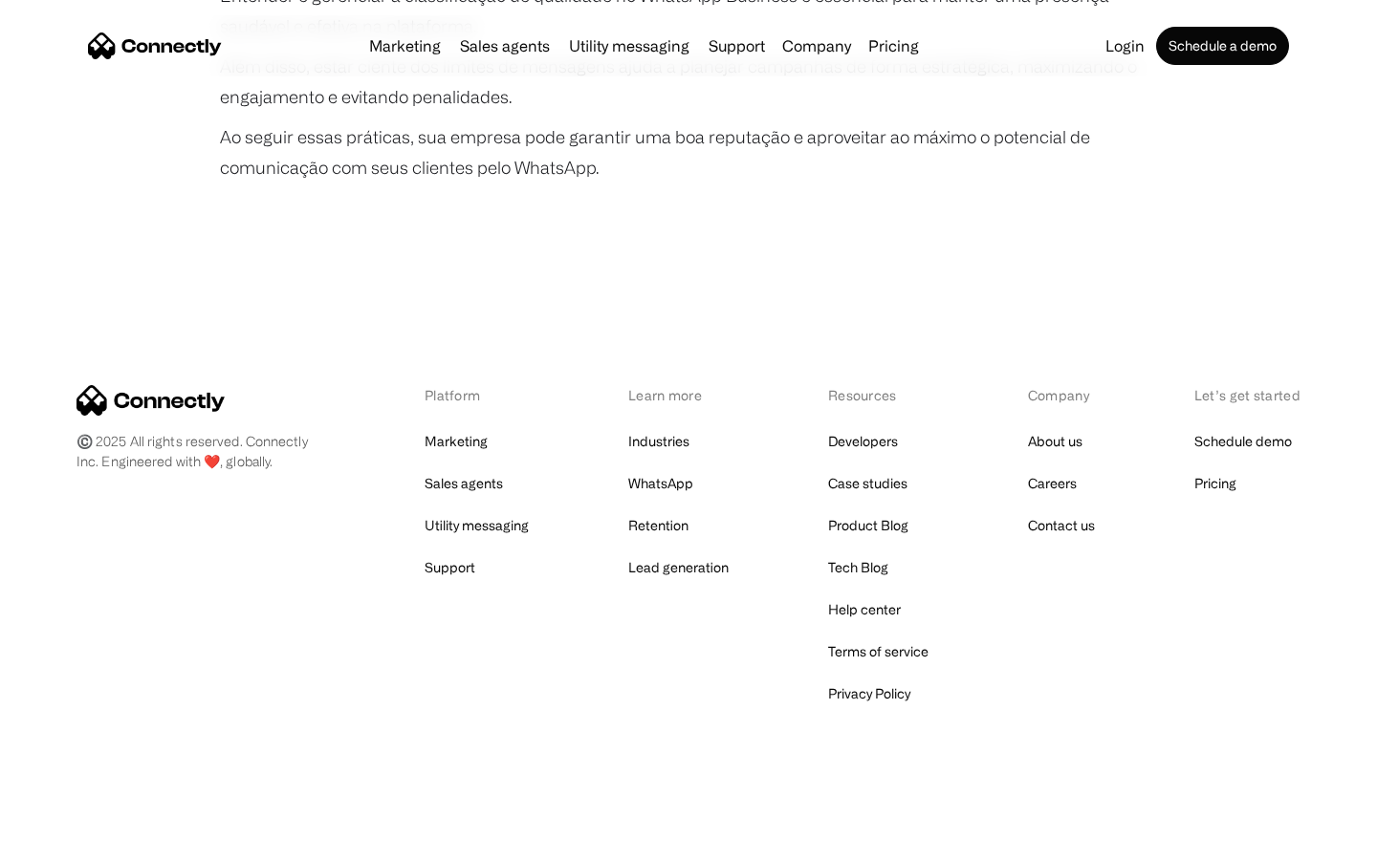
scroll to position [3580, 0]
